Goal: Information Seeking & Learning: Find contact information

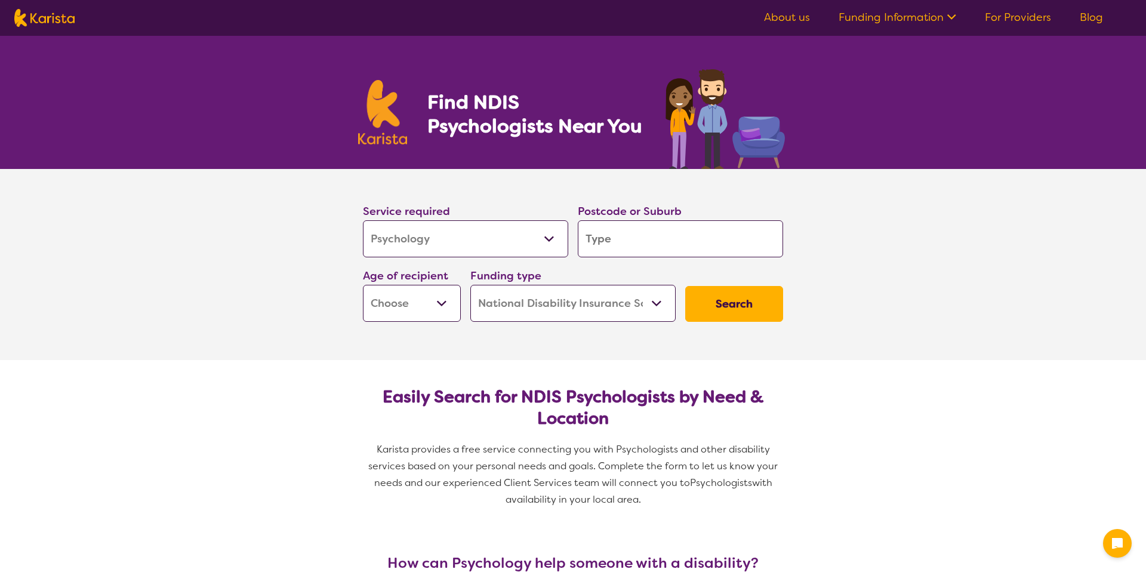
select select "Psychology"
select select "NDIS"
select select "Psychology"
select select "NDIS"
click at [626, 249] on input "search" at bounding box center [680, 238] width 205 height 37
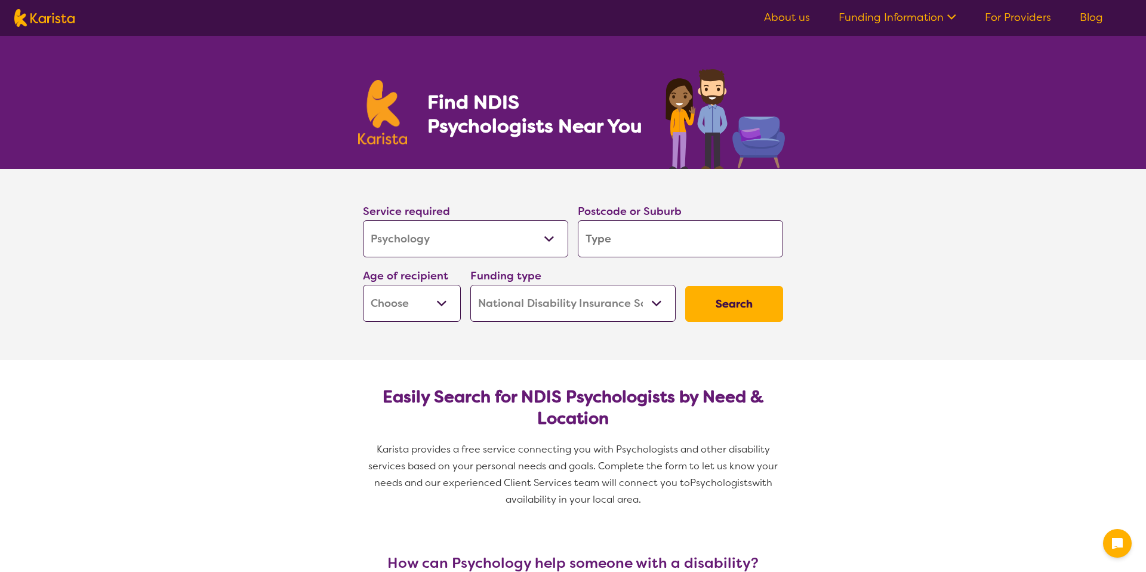
type input "l"
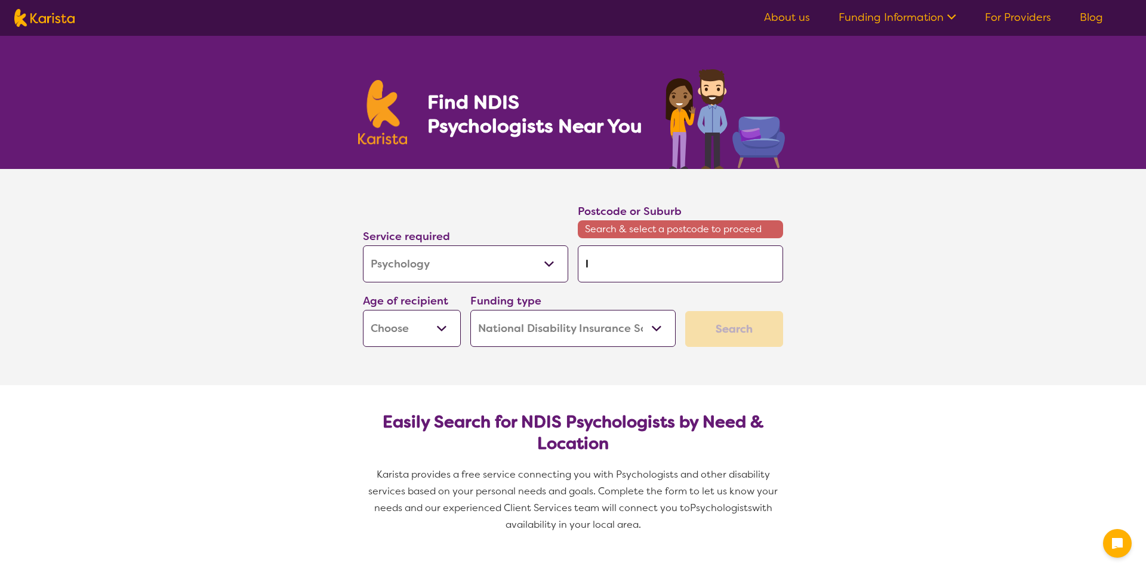
type input "li"
type input "lis"
type input "lism"
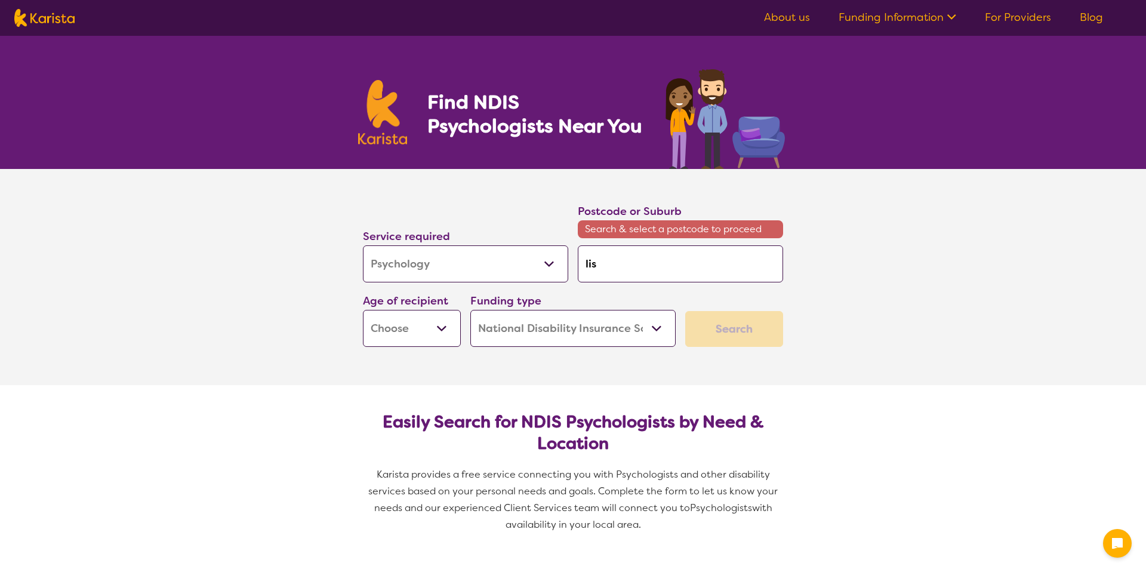
type input "lism"
type input "lismo"
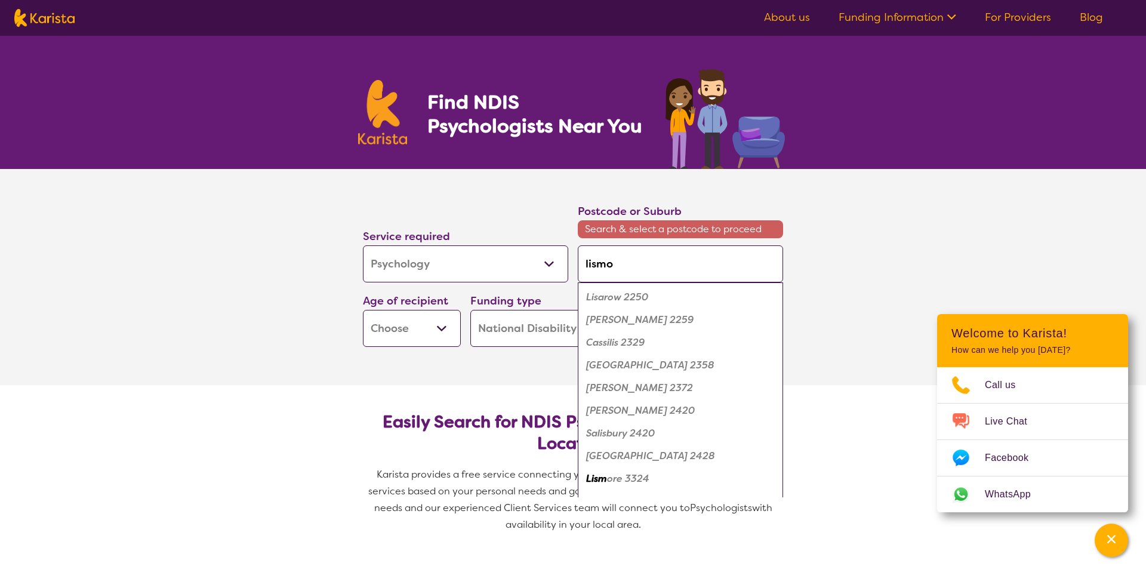
type input "lismor"
type input "lismore"
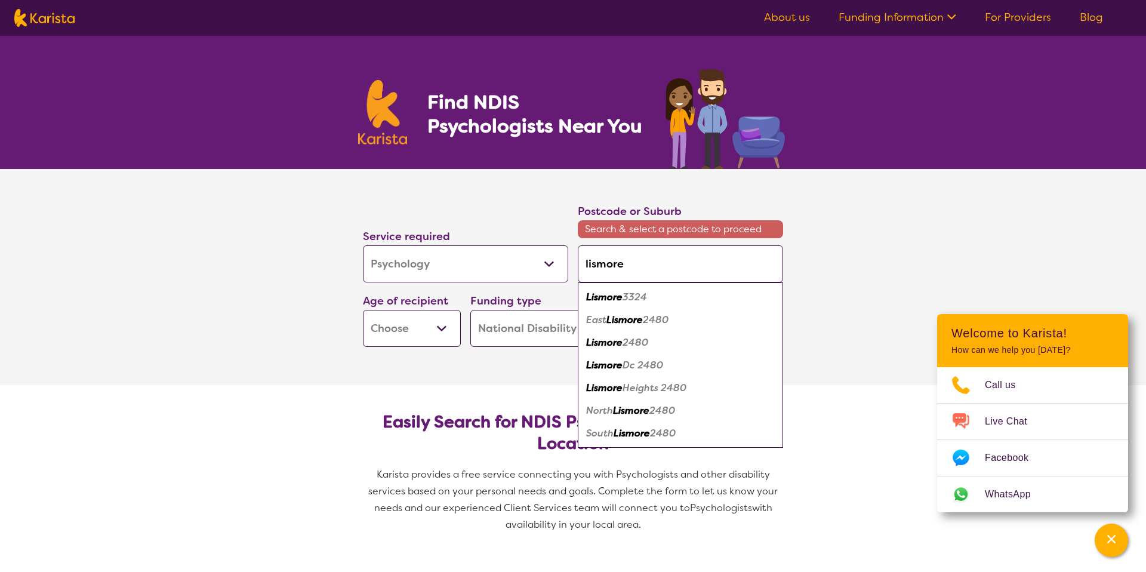
click at [634, 338] on em "2480" at bounding box center [636, 342] width 26 height 13
type input "2480"
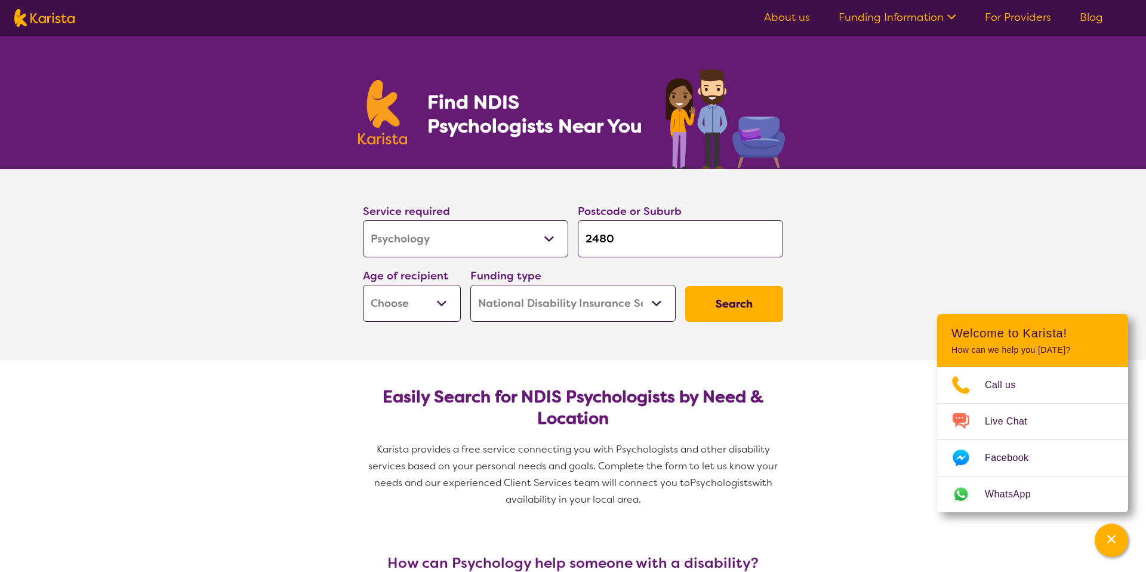
click at [436, 299] on select "Early Childhood - 0 to 9 Child - 10 to 11 Adolescent - 12 to 17 Adult - 18 to 6…" at bounding box center [412, 303] width 98 height 37
select select "AD"
click at [363, 285] on select "Early Childhood - 0 to 9 Child - 10 to 11 Adolescent - 12 to 17 Adult - 18 to 6…" at bounding box center [412, 303] width 98 height 37
select select "AD"
click at [606, 307] on select "Home Care Package (HCP) National Disability Insurance Scheme (NDIS) I don't know" at bounding box center [572, 303] width 205 height 37
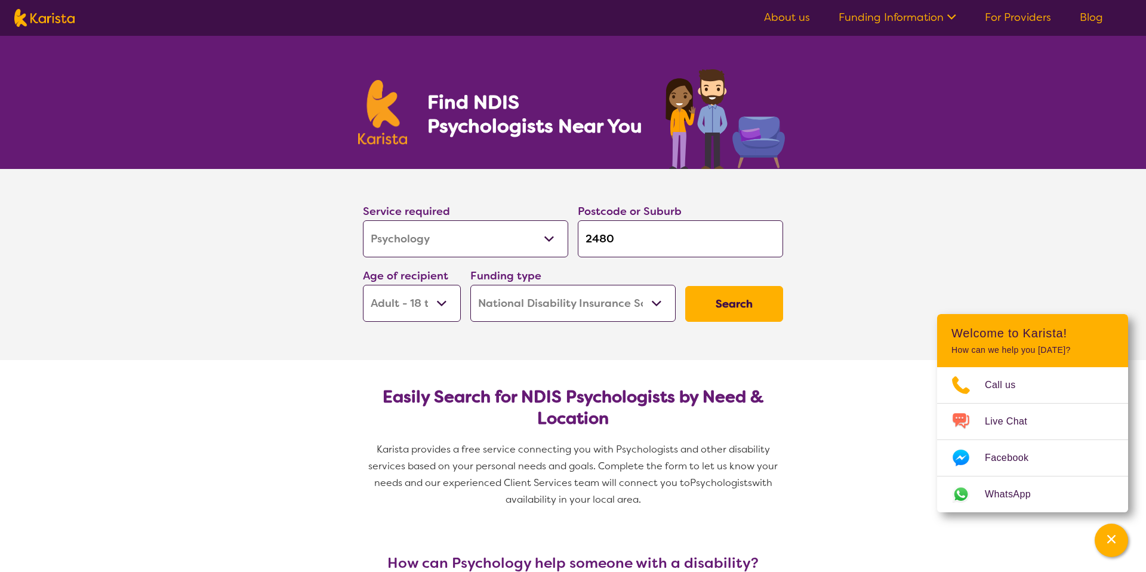
click at [470, 285] on select "Home Care Package (HCP) National Disability Insurance Scheme (NDIS) I don't know" at bounding box center [572, 303] width 205 height 37
click at [714, 302] on button "Search" at bounding box center [734, 304] width 98 height 36
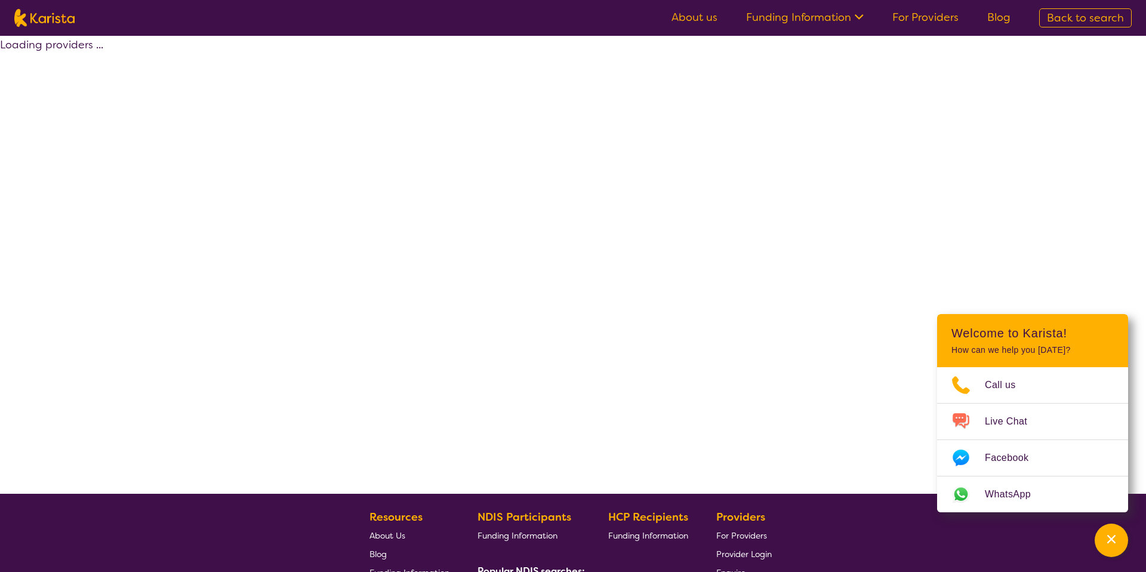
select select "by_score"
